Goal: Task Accomplishment & Management: Use online tool/utility

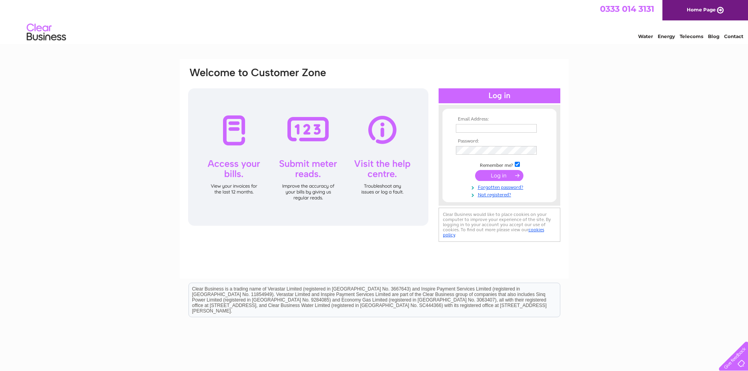
type input "mmassoreid.brllaserdamage@gmail.com"
click at [496, 176] on input "submit" at bounding box center [499, 175] width 48 height 11
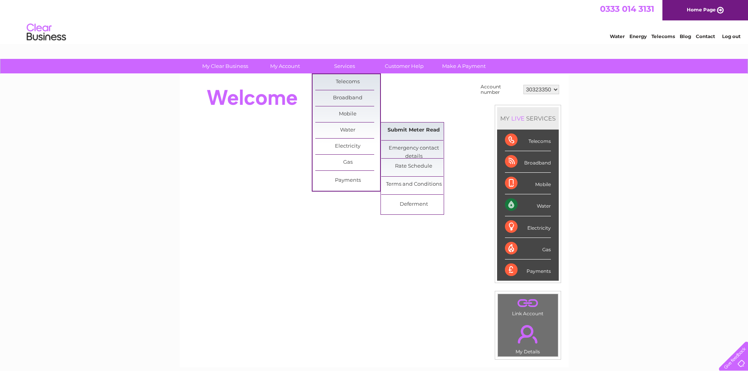
click at [402, 128] on link "Submit Meter Read" at bounding box center [413, 131] width 65 height 16
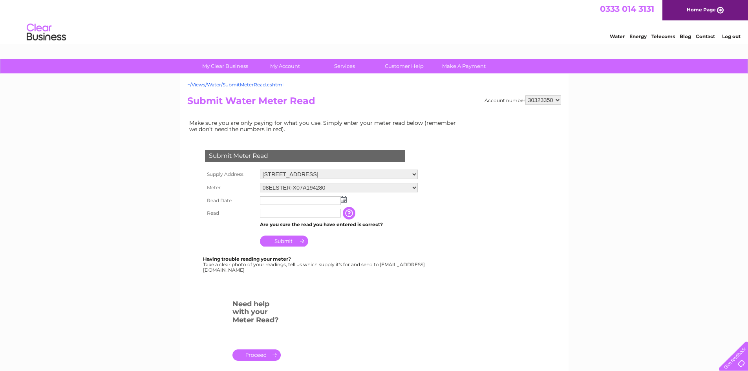
click at [346, 202] on img at bounding box center [344, 199] width 6 height 6
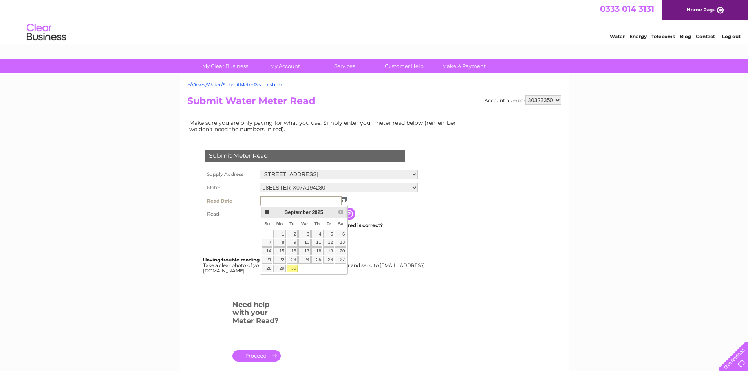
click at [295, 268] on link "30" at bounding box center [292, 269] width 11 height 8
type input "[DATE]"
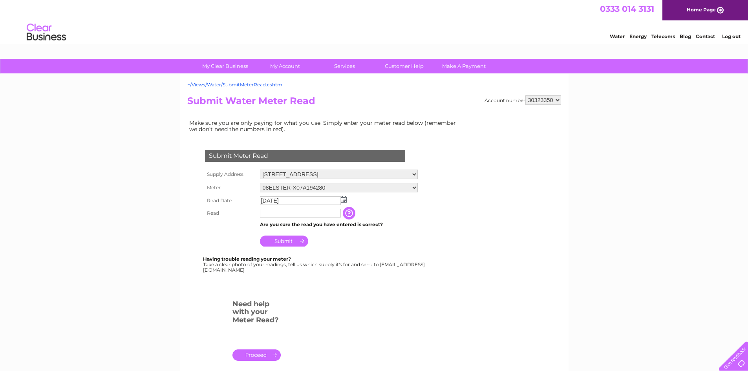
click at [312, 215] on input "text" at bounding box center [300, 213] width 81 height 9
type input "0196"
click at [291, 242] on input "Submit" at bounding box center [284, 241] width 48 height 11
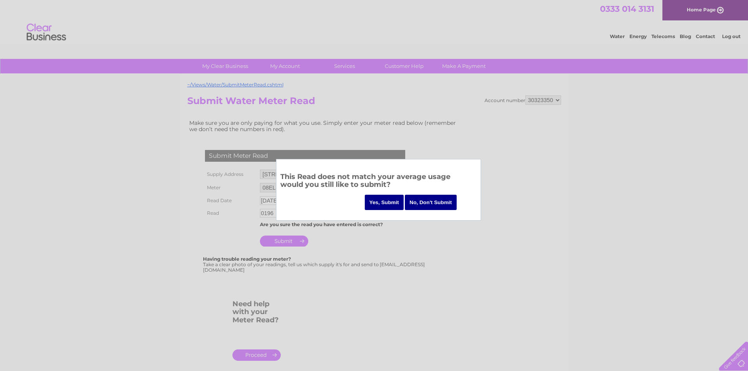
click at [385, 205] on input "Yes, Submit" at bounding box center [384, 202] width 39 height 15
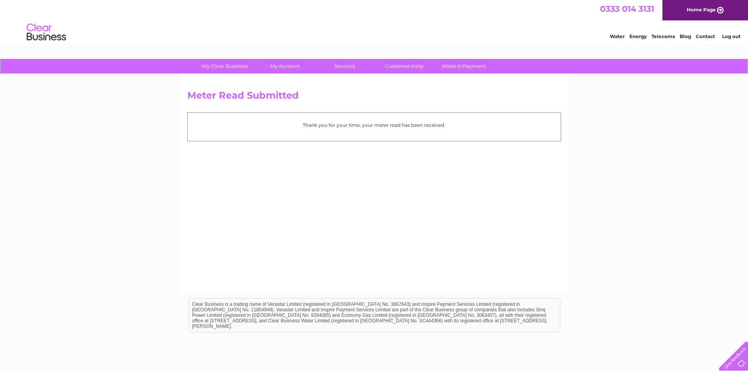
click at [621, 37] on link "Water" at bounding box center [617, 36] width 15 height 6
